Goal: Task Accomplishment & Management: Use online tool/utility

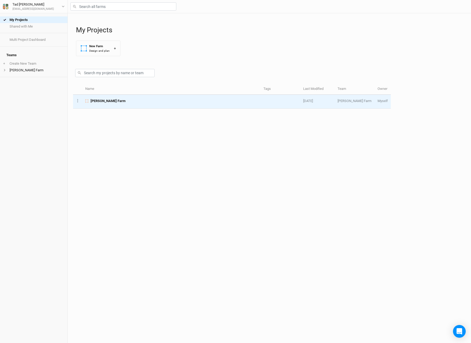
click at [103, 101] on span "[PERSON_NAME] Farm" at bounding box center [108, 100] width 35 height 5
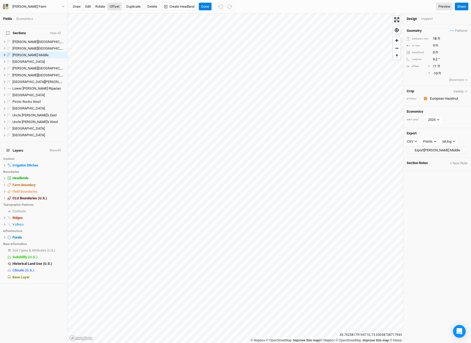
click at [116, 6] on button "offset" at bounding box center [114, 7] width 15 height 8
type input "9"
click at [206, 5] on button "Done" at bounding box center [205, 7] width 13 height 8
click at [204, 7] on button "Done" at bounding box center [205, 7] width 13 height 8
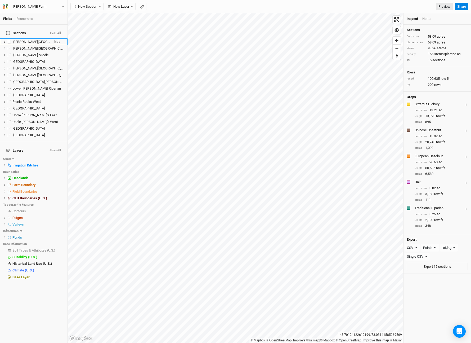
click at [58, 38] on span "hide" at bounding box center [57, 41] width 6 height 7
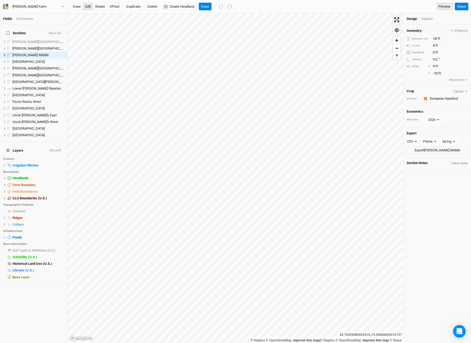
click at [90, 6] on button "edit" at bounding box center [88, 7] width 10 height 8
click at [22, 248] on span "Soil Types & Attributes (U.S.)" at bounding box center [33, 250] width 43 height 4
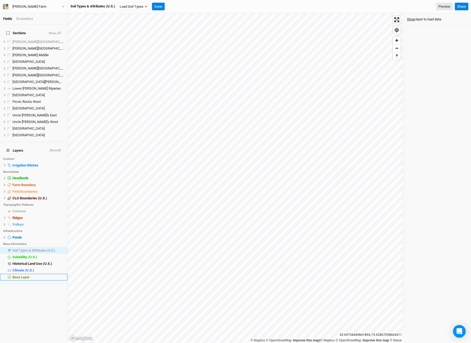
click at [20, 275] on span "Base Layer" at bounding box center [20, 277] width 17 height 4
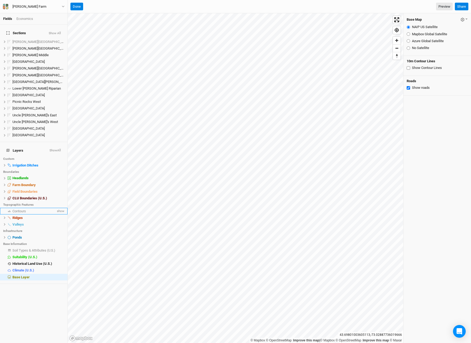
click at [27, 209] on div "Contours" at bounding box center [33, 211] width 43 height 4
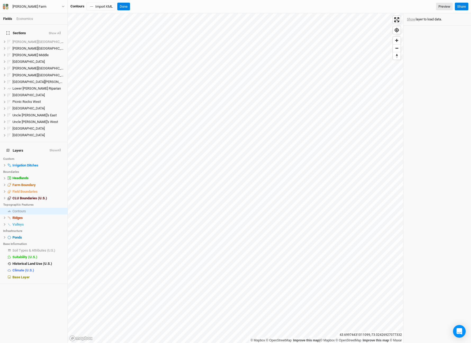
click at [409, 19] on button "Show" at bounding box center [411, 19] width 9 height 6
drag, startPoint x: 25, startPoint y: 269, endPoint x: 36, endPoint y: 270, distance: 10.9
click at [25, 275] on span "Base Layer" at bounding box center [20, 277] width 17 height 4
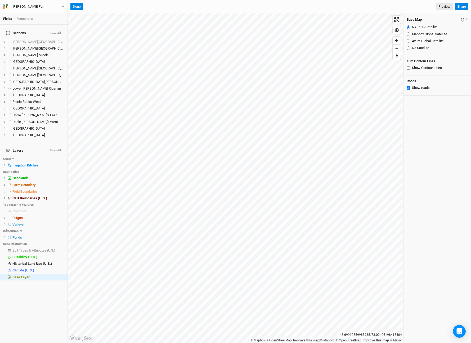
click at [408, 34] on input "Mapbox Global Satellite" at bounding box center [408, 33] width 3 height 3
radio input "true"
click at [410, 41] on input "Azure Global Satellite" at bounding box center [408, 40] width 3 height 3
radio input "true"
click at [408, 33] on input "Mapbox Global Satellite" at bounding box center [408, 33] width 3 height 3
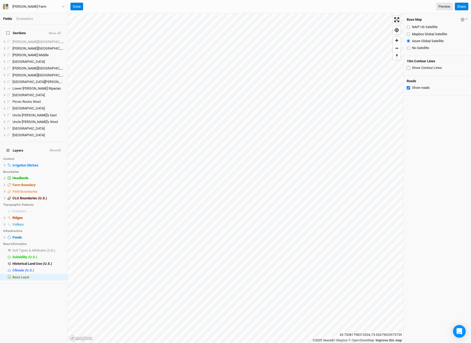
radio input "true"
click at [59, 52] on span "hide" at bounding box center [57, 55] width 6 height 7
click at [409, 27] on input "NAIP US Satellite" at bounding box center [408, 26] width 3 height 3
radio input "true"
click at [408, 34] on input "Mapbox Global Satellite" at bounding box center [408, 33] width 3 height 3
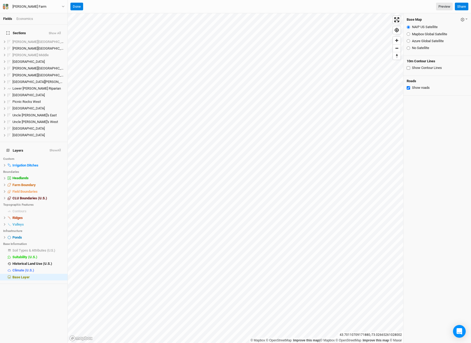
radio input "true"
click at [407, 42] on input "Azure Global Satellite" at bounding box center [408, 40] width 3 height 3
radio input "true"
click at [77, 6] on button "Done" at bounding box center [76, 7] width 13 height 8
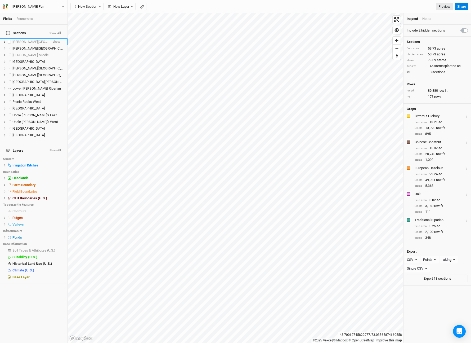
click at [9, 38] on label at bounding box center [9, 41] width 7 height 7
click at [9, 40] on input "checkbox" at bounding box center [9, 41] width 3 height 3
checkbox input "true"
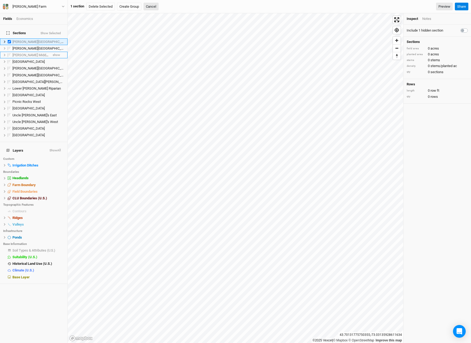
click at [0, 0] on span "show" at bounding box center [0, 0] width 0 height 0
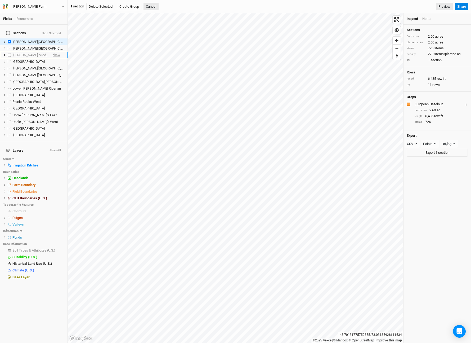
click at [55, 52] on span "show" at bounding box center [56, 55] width 7 height 7
